Goal: Transaction & Acquisition: Subscribe to service/newsletter

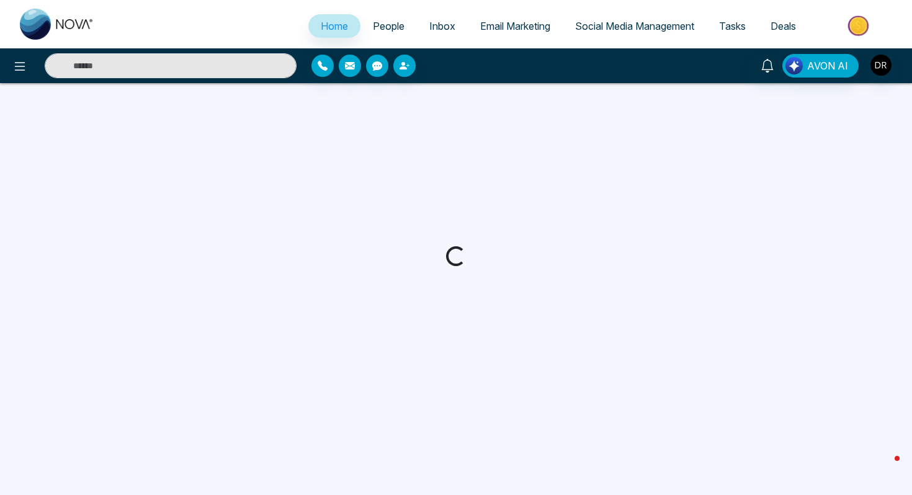
select select "*"
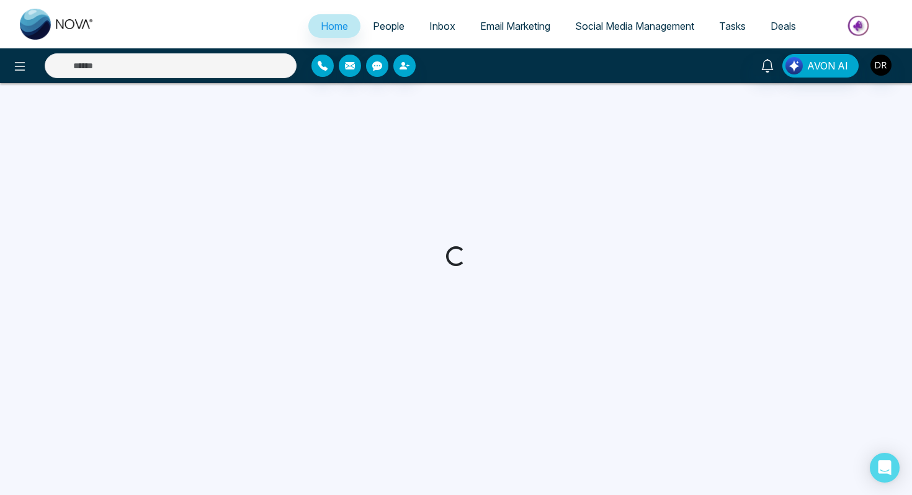
select select "*"
